Goal: Task Accomplishment & Management: Use online tool/utility

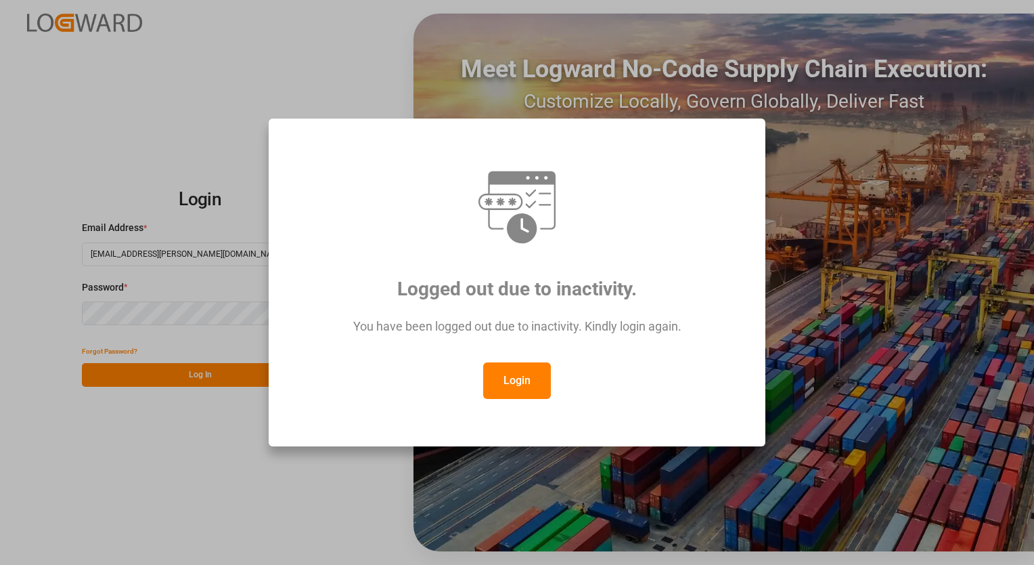
click at [524, 386] on button "Login" at bounding box center [517, 380] width 68 height 37
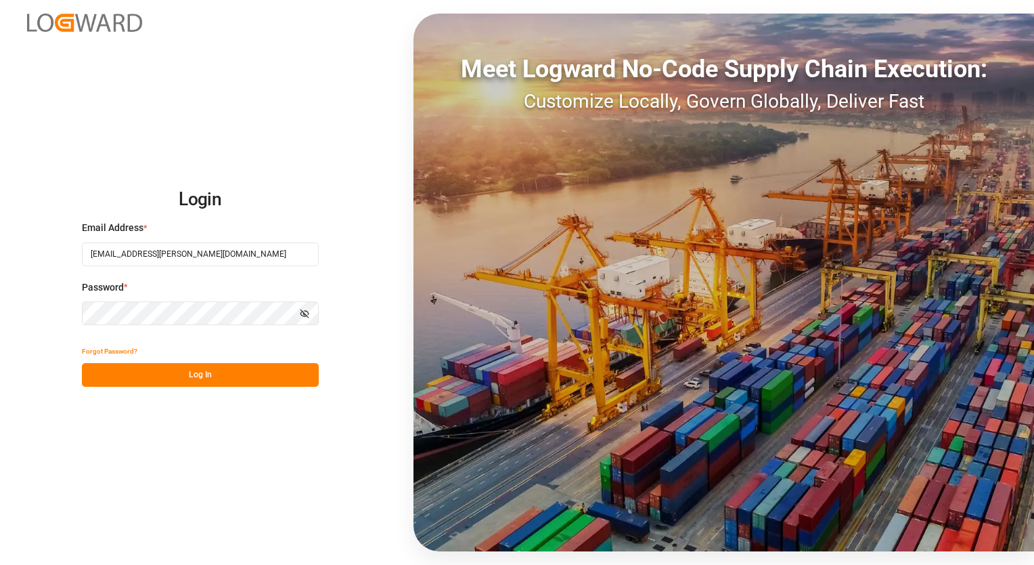
click at [194, 378] on button "Log In" at bounding box center [200, 375] width 237 height 24
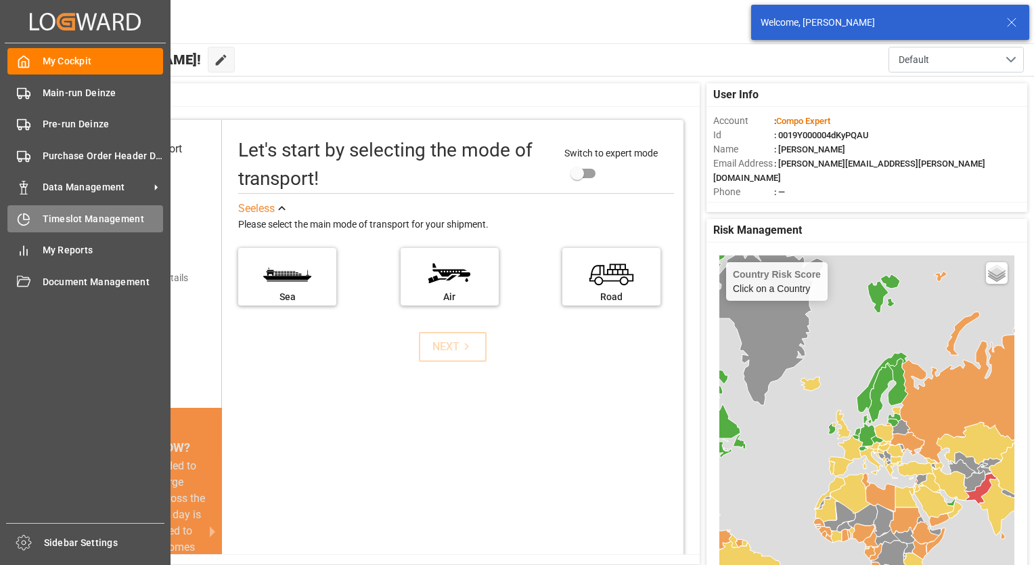
click at [79, 221] on span "Timeslot Management" at bounding box center [103, 219] width 121 height 14
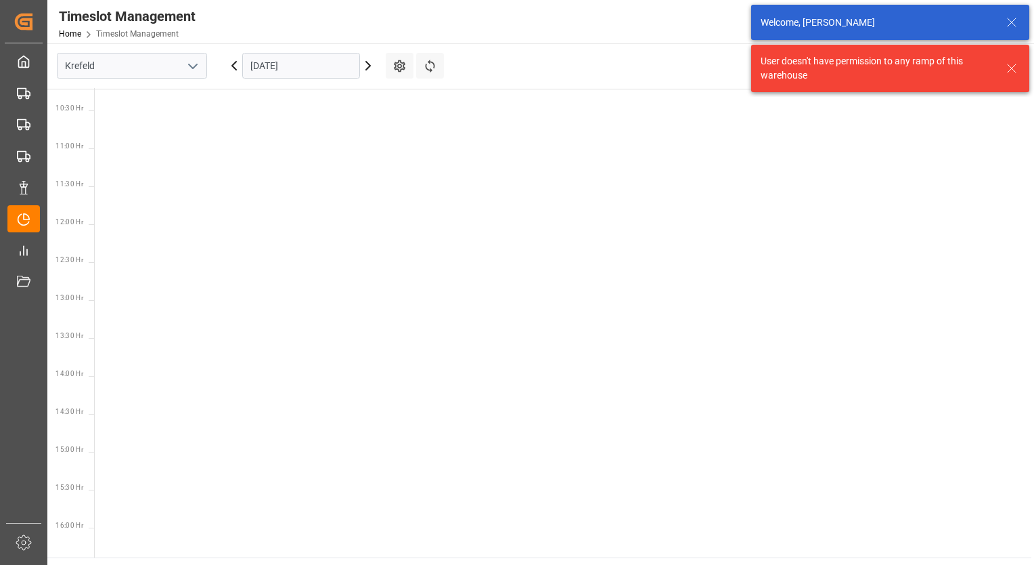
scroll to position [778, 0]
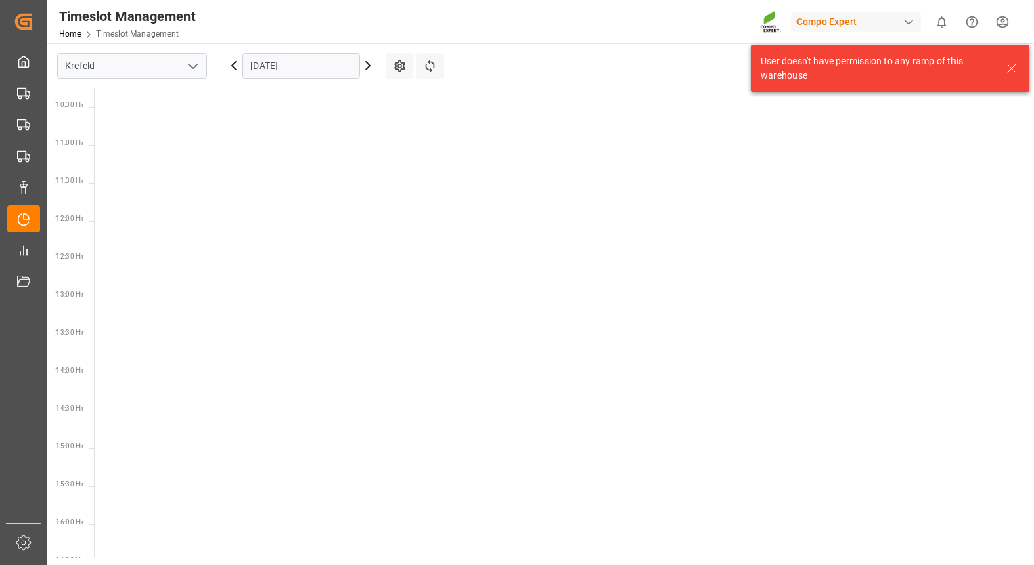
click at [191, 67] on icon "open menu" at bounding box center [193, 66] width 16 height 16
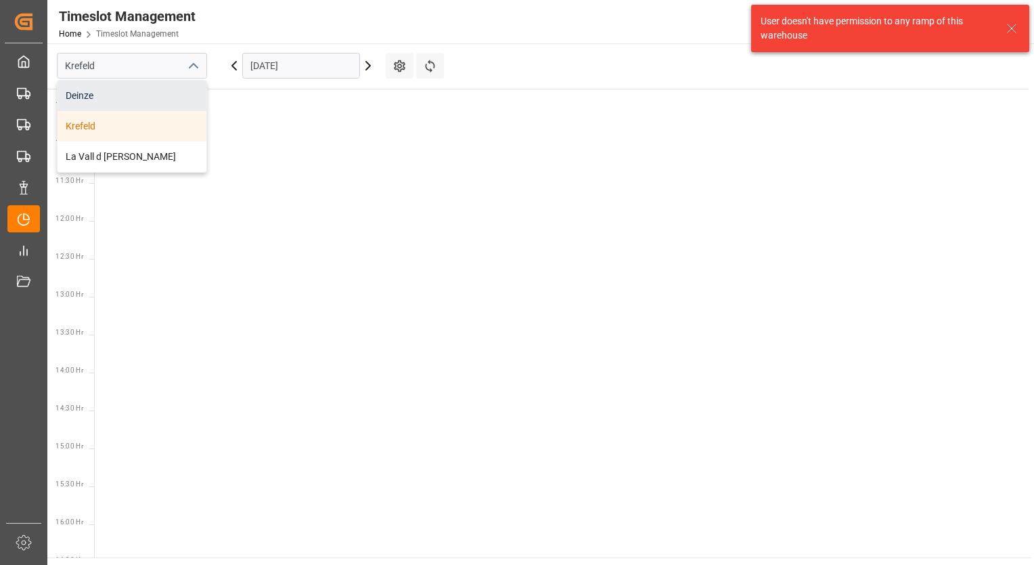
click at [145, 98] on div "Deinze" at bounding box center [132, 96] width 149 height 30
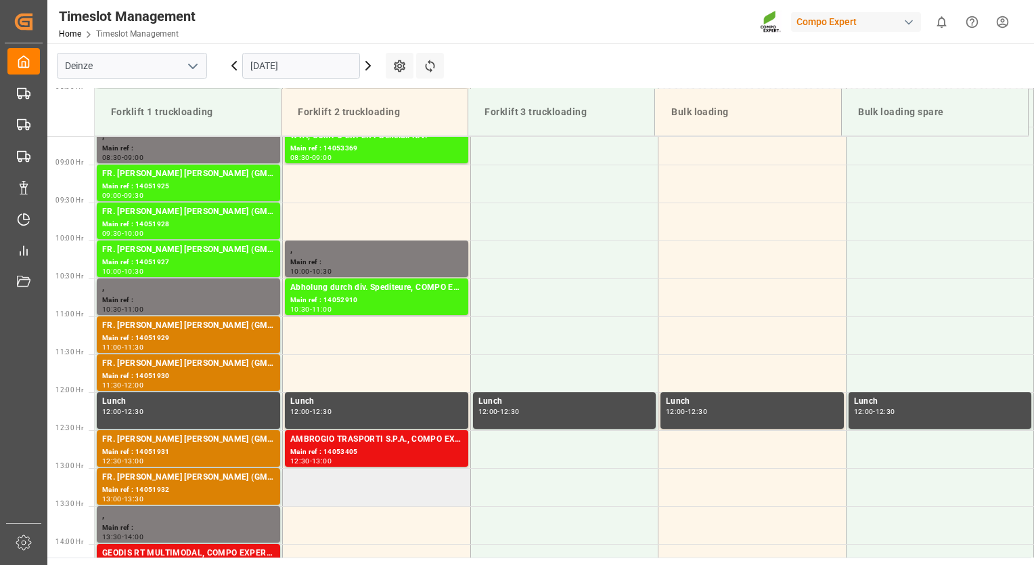
scroll to position [622, 0]
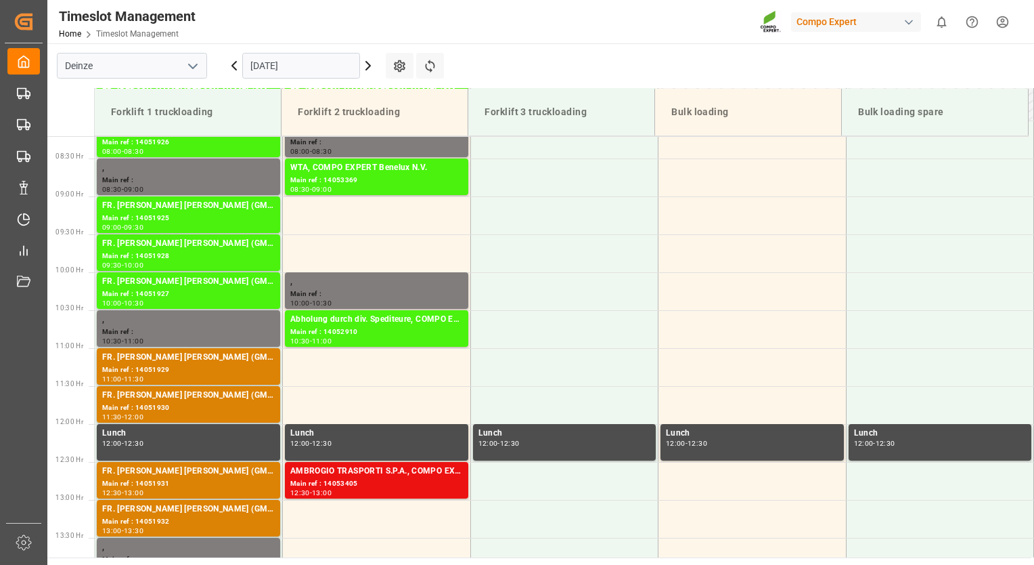
click at [370, 64] on icon at bounding box center [368, 66] width 4 height 8
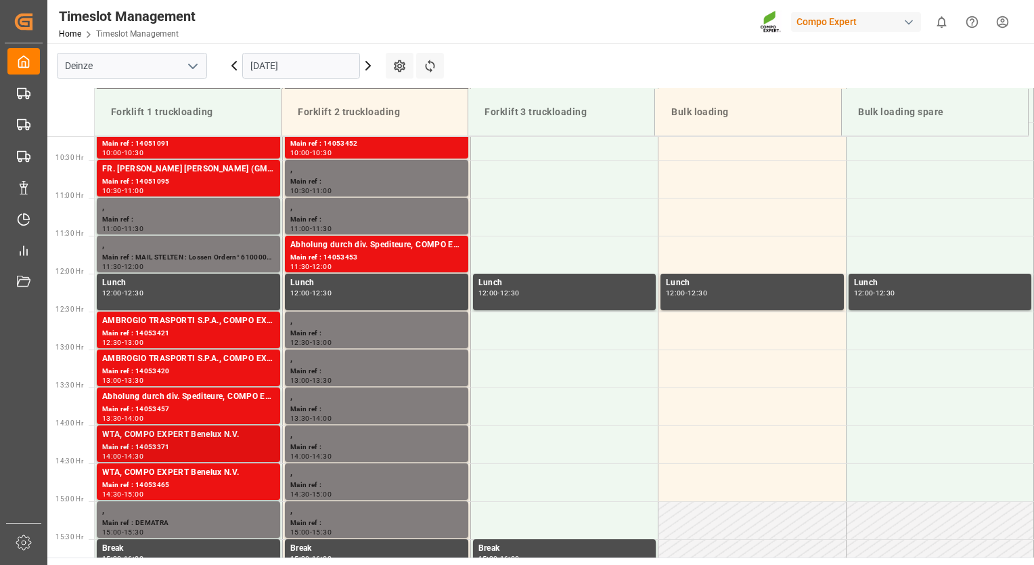
scroll to position [757, 0]
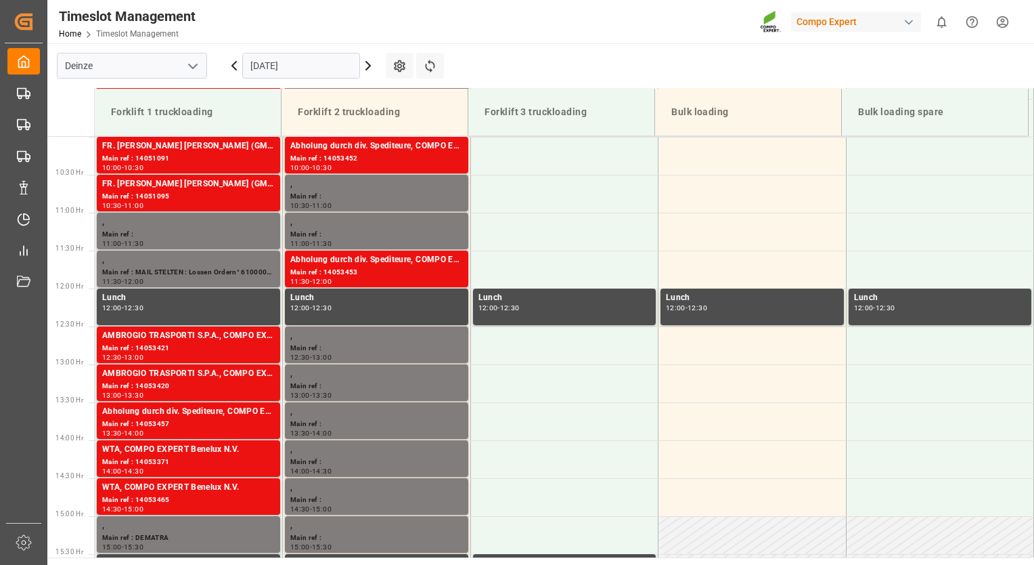
click at [370, 72] on icon at bounding box center [368, 66] width 16 height 16
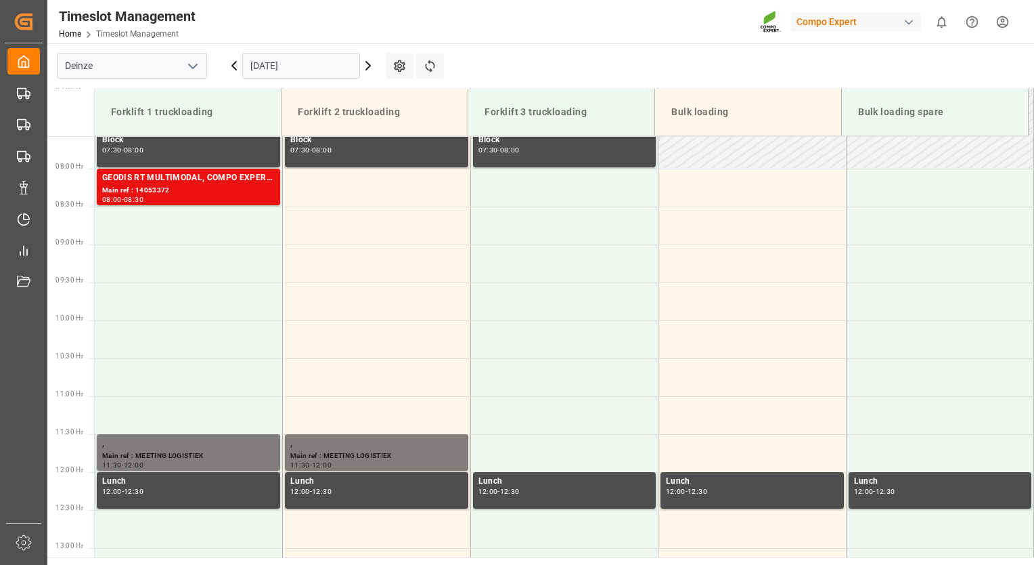
scroll to position [554, 0]
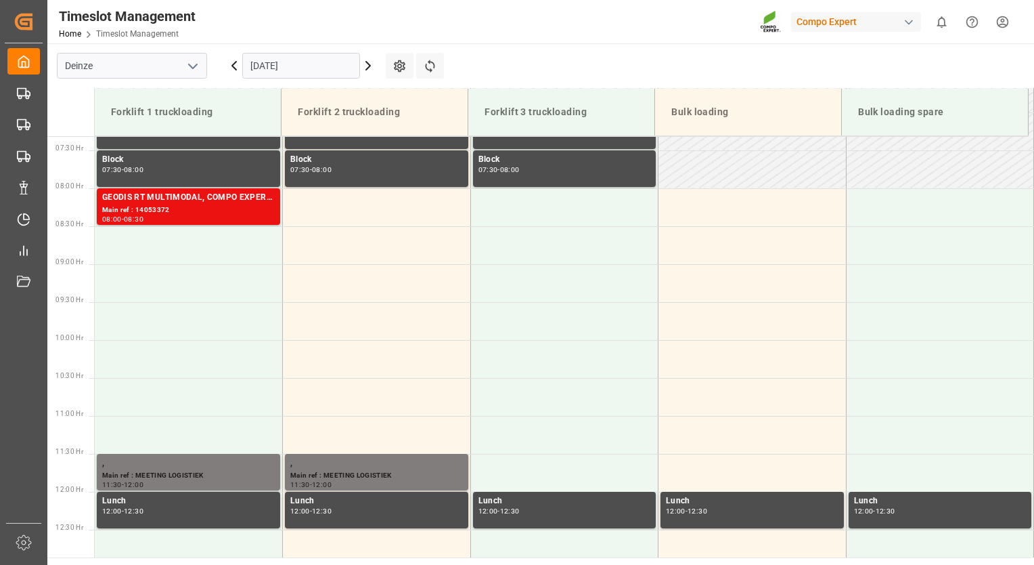
click at [369, 66] on icon at bounding box center [368, 66] width 4 height 8
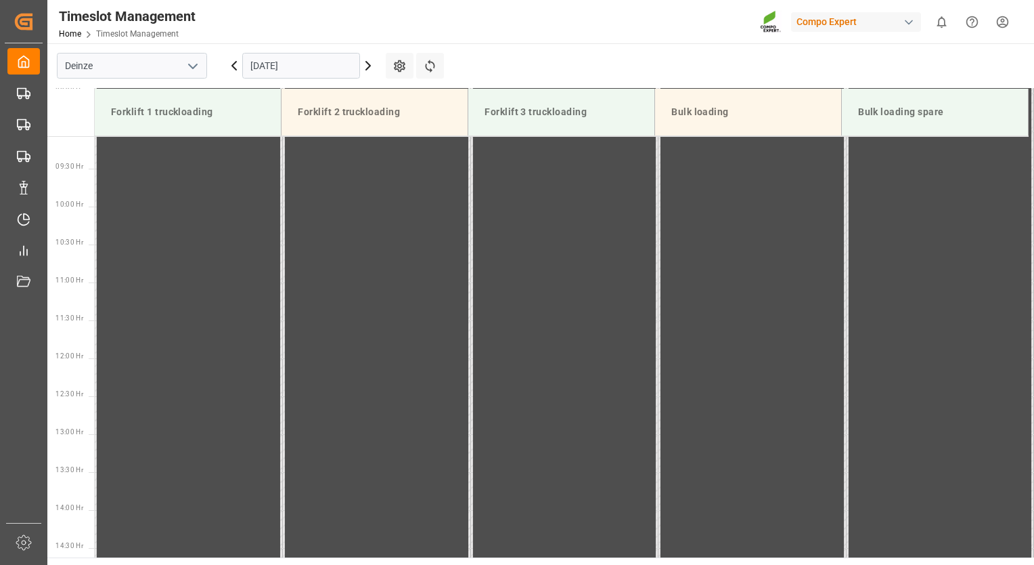
scroll to position [825, 0]
click at [369, 66] on icon at bounding box center [368, 66] width 4 height 8
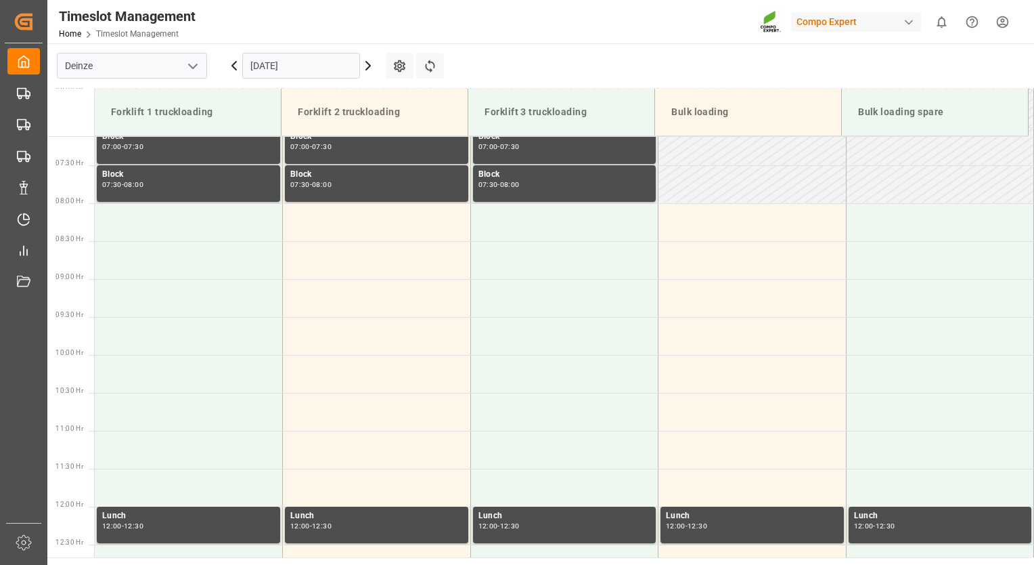
scroll to position [554, 0]
